Goal: Task Accomplishment & Management: Use online tool/utility

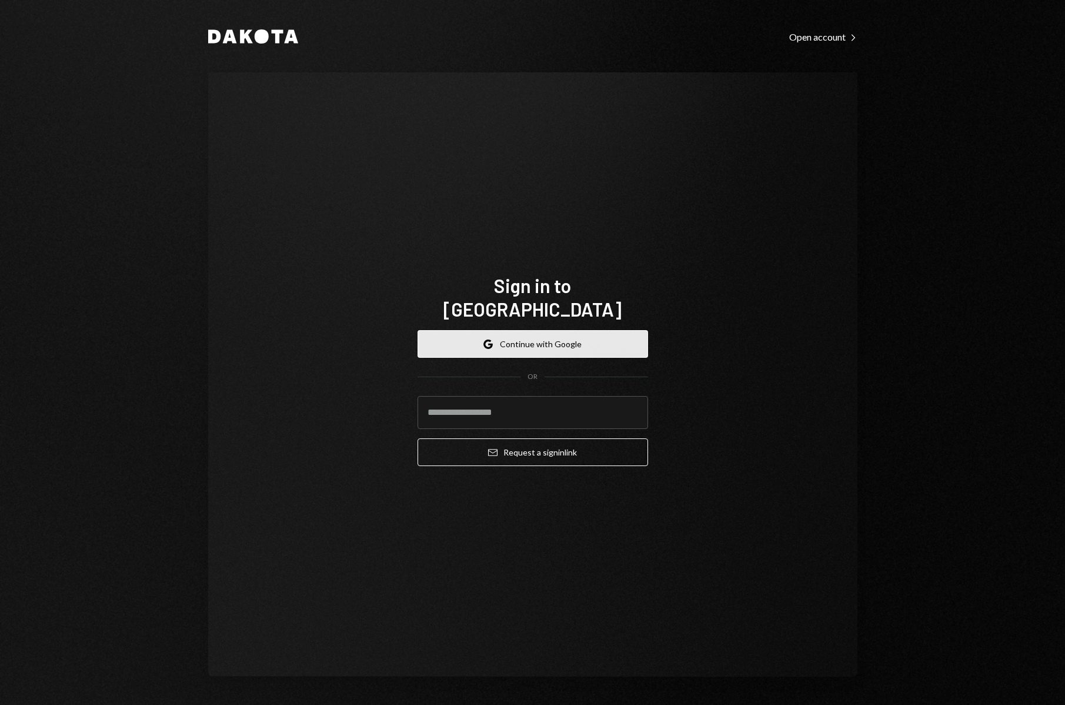
click at [549, 330] on button "Google Continue with Google" at bounding box center [533, 344] width 231 height 28
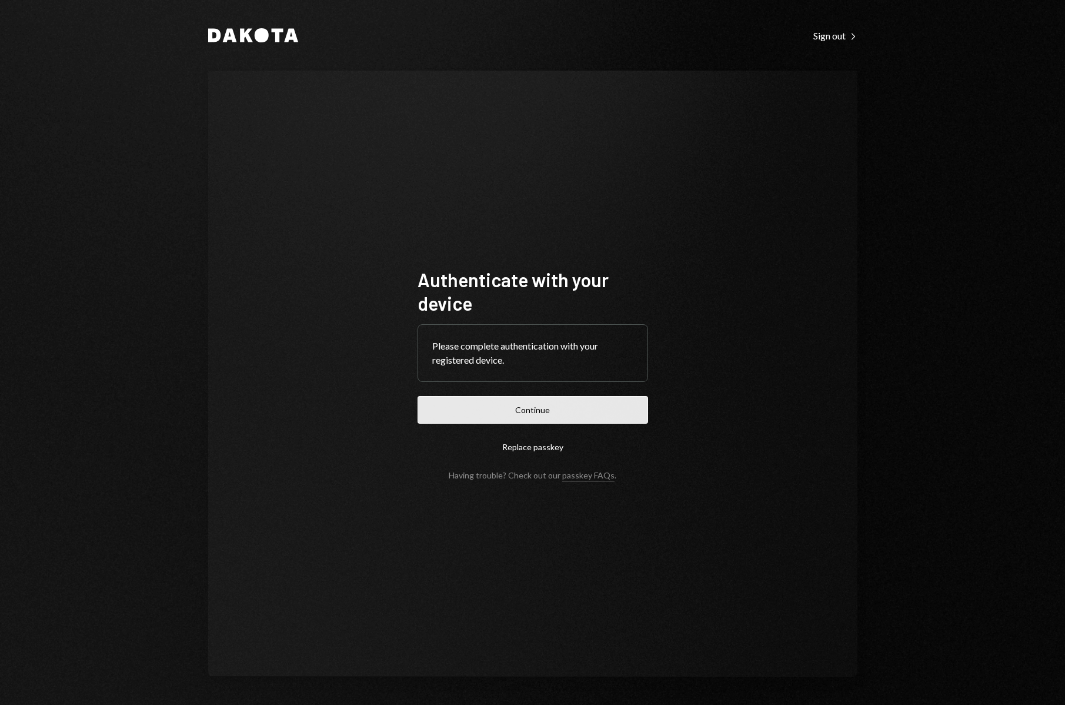
click at [594, 406] on button "Continue" at bounding box center [533, 410] width 231 height 28
